Goal: Task Accomplishment & Management: Manage account settings

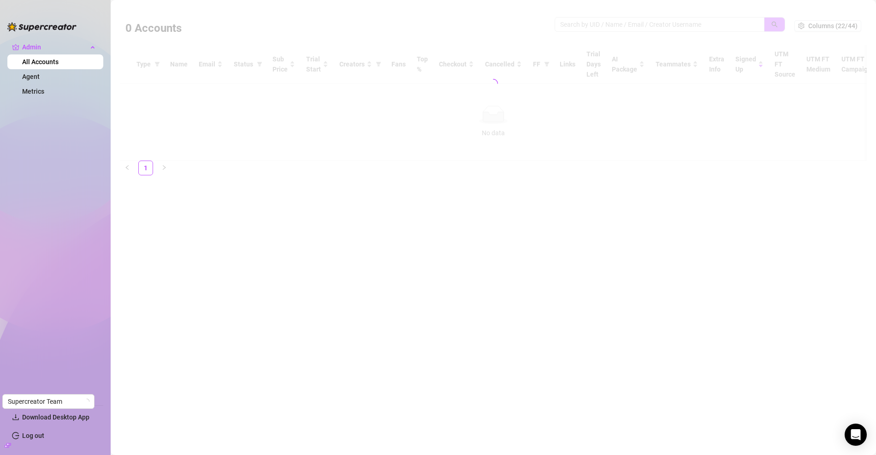
click at [319, 305] on main "0 Accounts Columns (22/44) Type Name Email Status Sub Price Trial Start Creator…" at bounding box center [494, 227] width 766 height 455
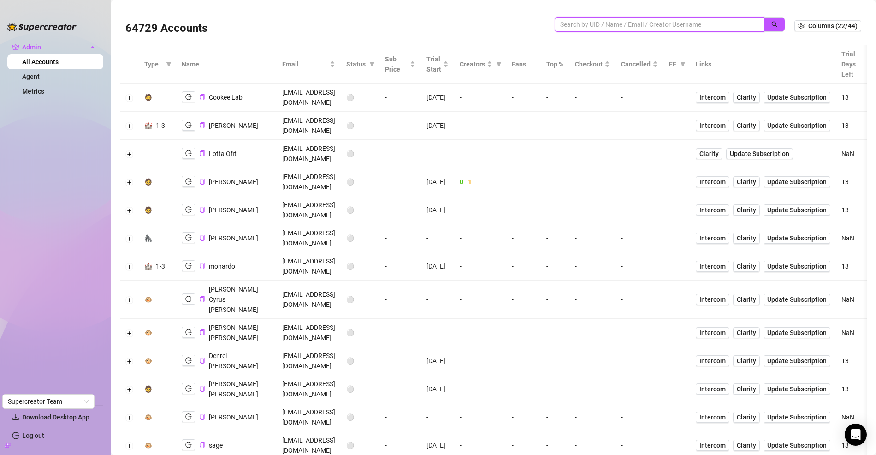
click at [645, 25] on input "search" at bounding box center [655, 24] width 191 height 10
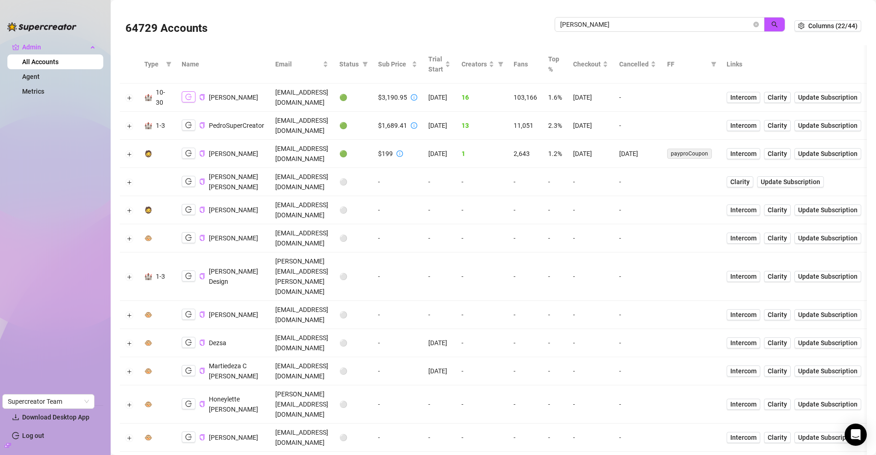
click at [185, 96] on icon "logout" at bounding box center [188, 97] width 6 height 6
click at [179, 120] on td "PedroSuperCreator" at bounding box center [223, 126] width 94 height 28
click at [182, 120] on button "button" at bounding box center [189, 124] width 14 height 11
click at [641, 23] on input "pedro" at bounding box center [655, 24] width 191 height 10
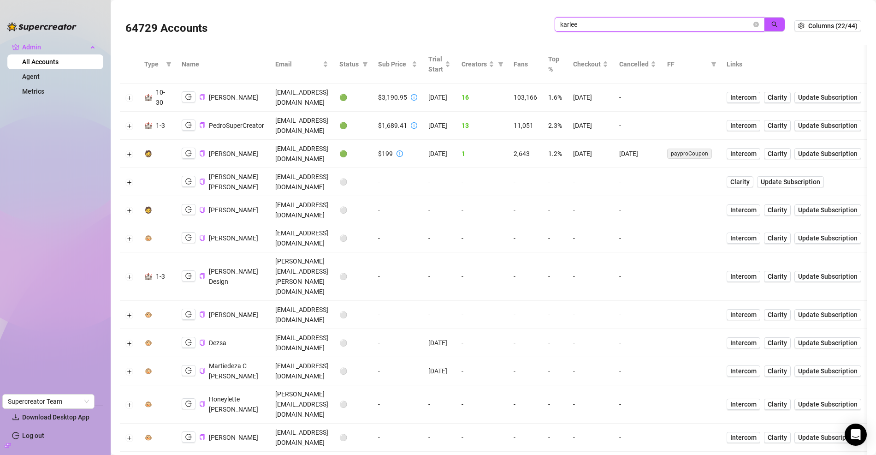
type input "karlee"
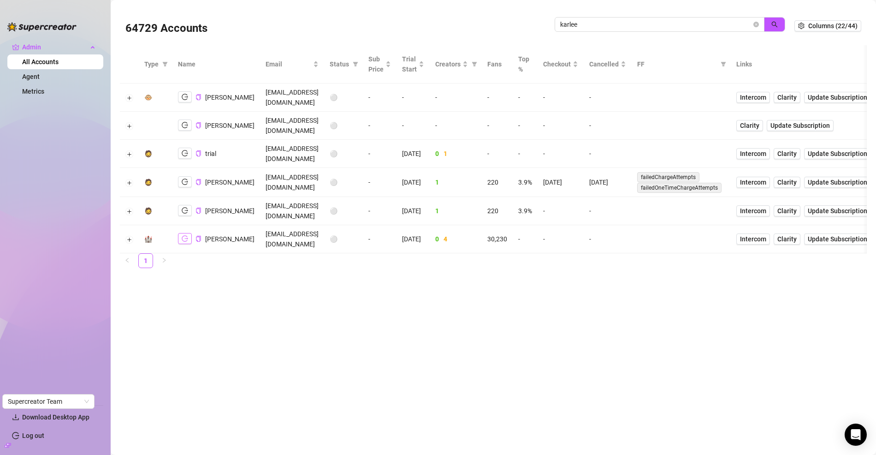
click at [184, 235] on icon "logout" at bounding box center [185, 238] width 6 height 6
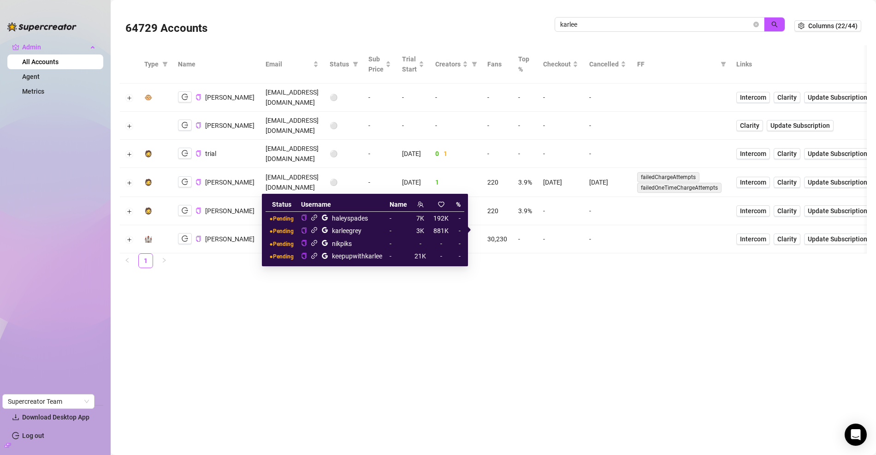
click at [316, 232] on icon "link" at bounding box center [314, 229] width 7 height 7
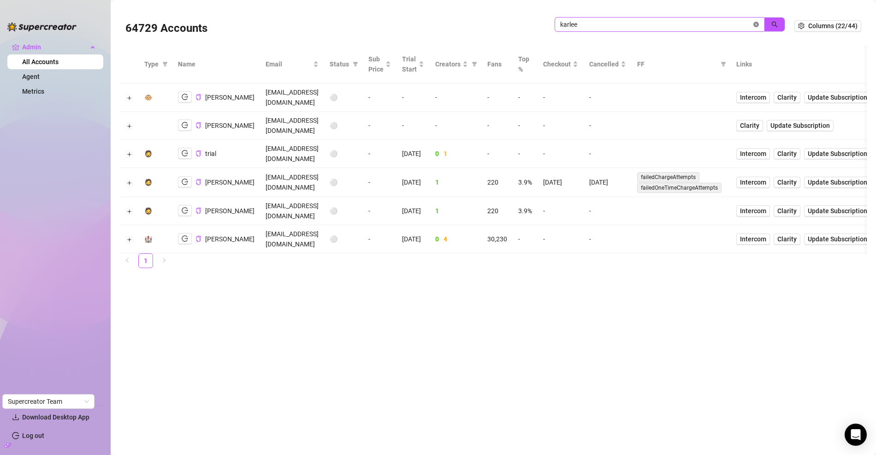
click at [756, 24] on icon "close-circle" at bounding box center [757, 25] width 6 height 6
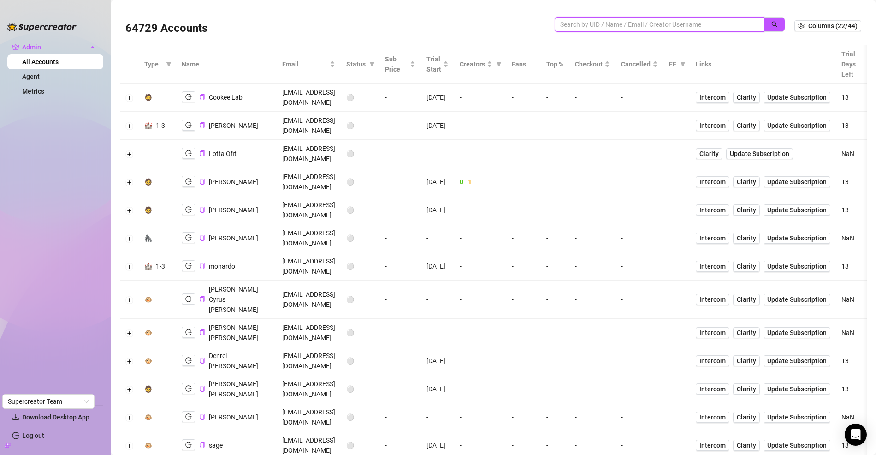
click at [621, 23] on input "search" at bounding box center [655, 24] width 191 height 10
paste input "oNS8FWq5z4UD0Dmh4DppZg80AQA2"
type input "oNS8FWq5z4UD0Dmh4DppZg80AQA2"
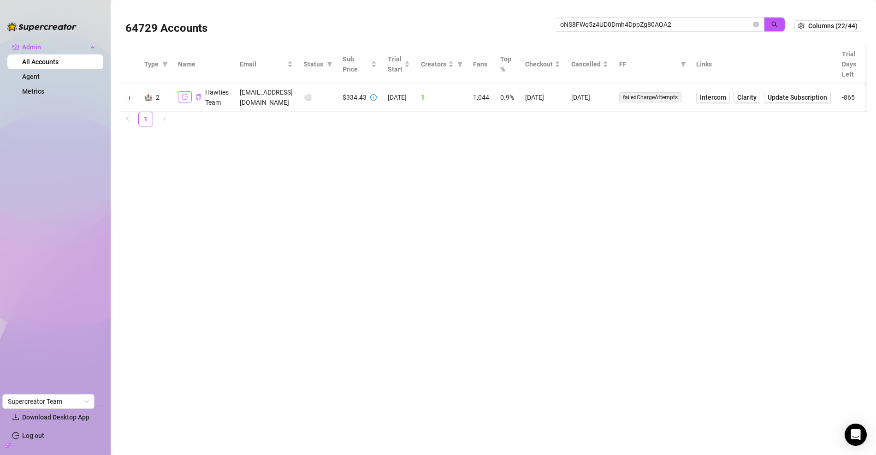
click at [184, 95] on icon "logout" at bounding box center [185, 97] width 6 height 6
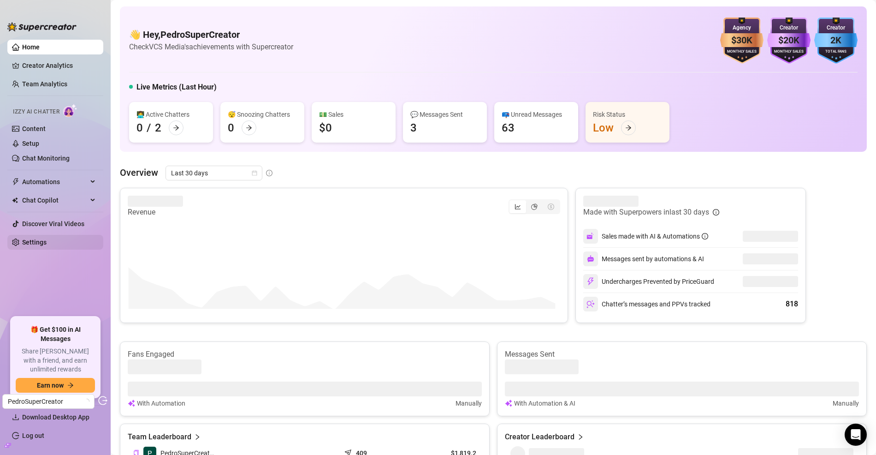
click at [34, 246] on link "Settings" at bounding box center [34, 241] width 24 height 7
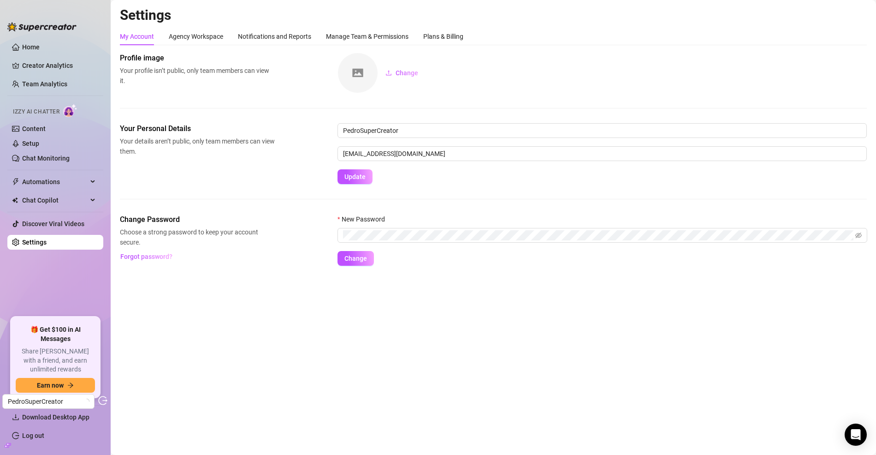
click at [446, 26] on div "Settings My Account Agency Workspace Notifications and Reports Manage Team & Pe…" at bounding box center [493, 141] width 747 height 270
click at [445, 29] on div "Plans & Billing" at bounding box center [443, 37] width 40 height 18
